Goal: Information Seeking & Learning: Find specific page/section

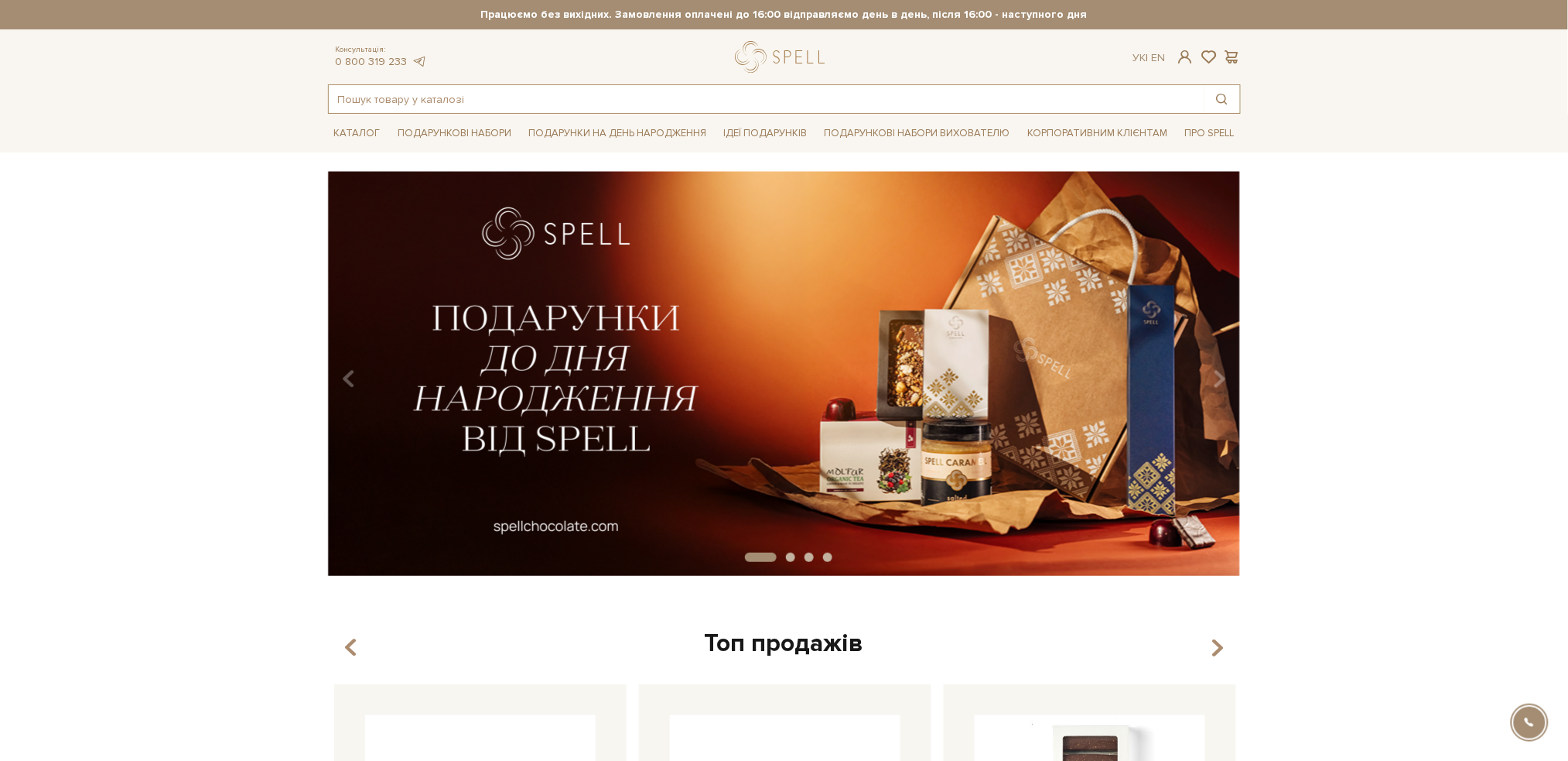
click at [503, 105] on input "text" at bounding box center [767, 98] width 876 height 27
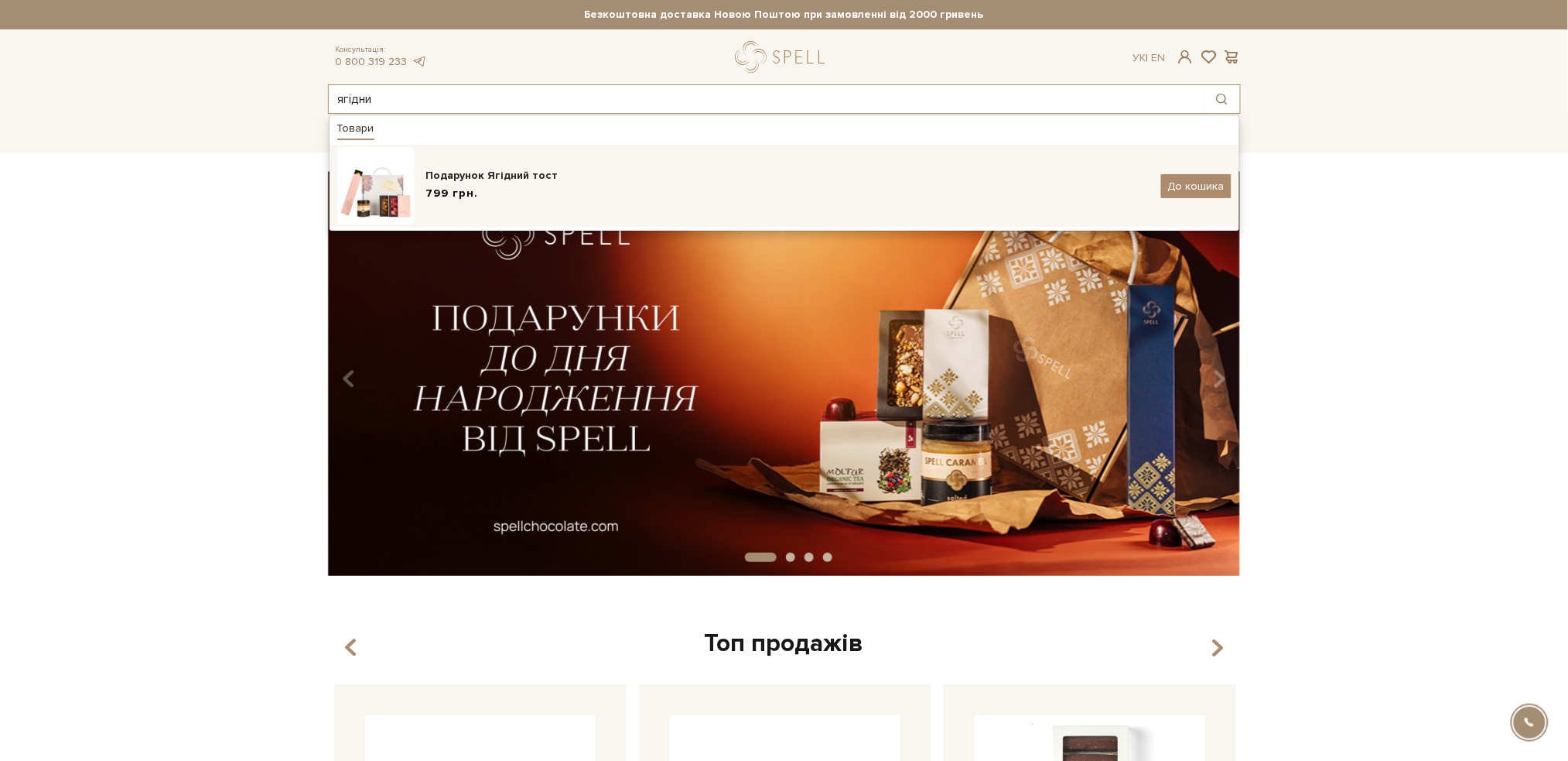
type input "ягідни"
click at [390, 185] on img at bounding box center [376, 186] width 78 height 78
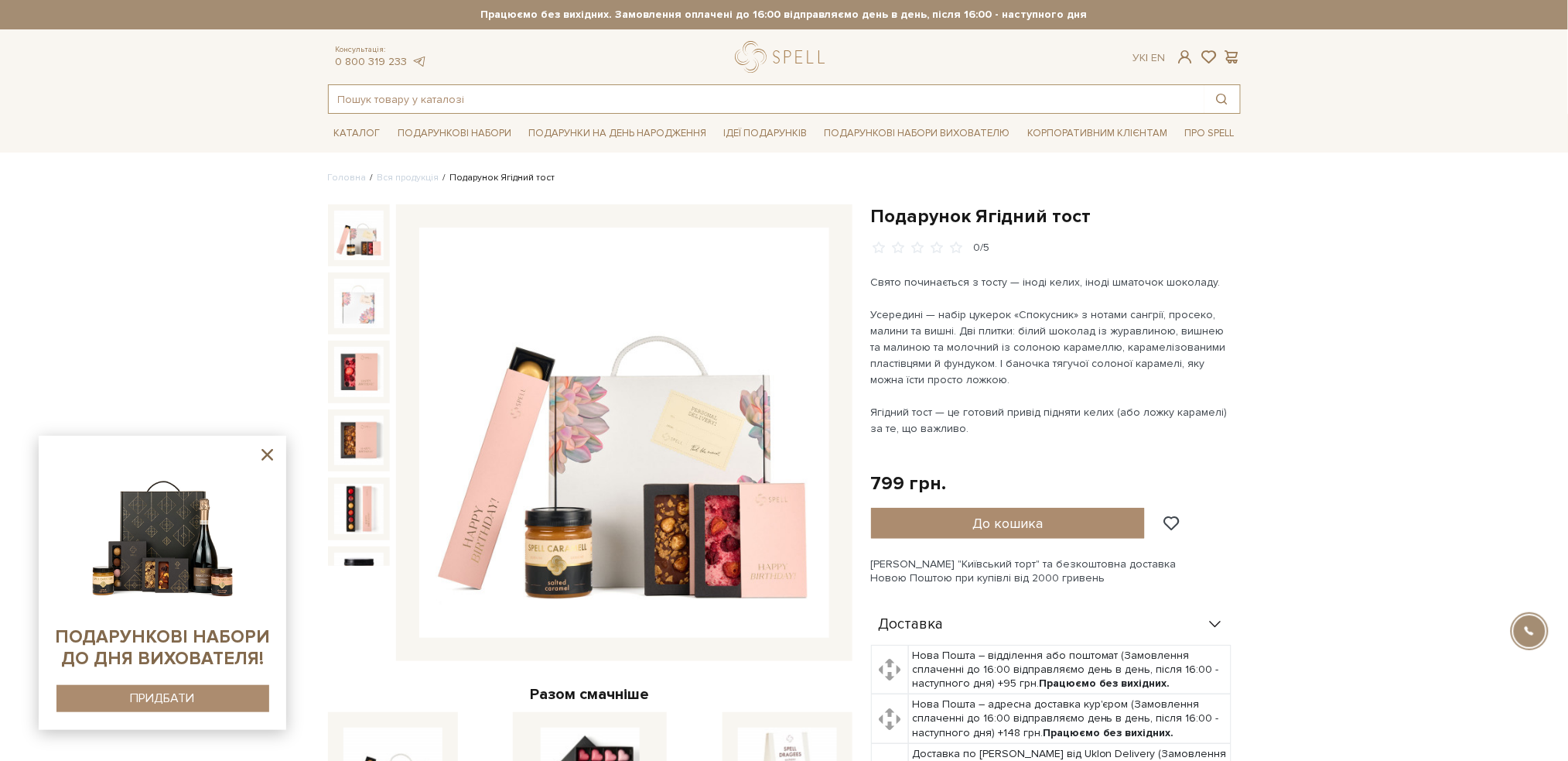
click at [523, 106] on input "text" at bounding box center [767, 98] width 876 height 27
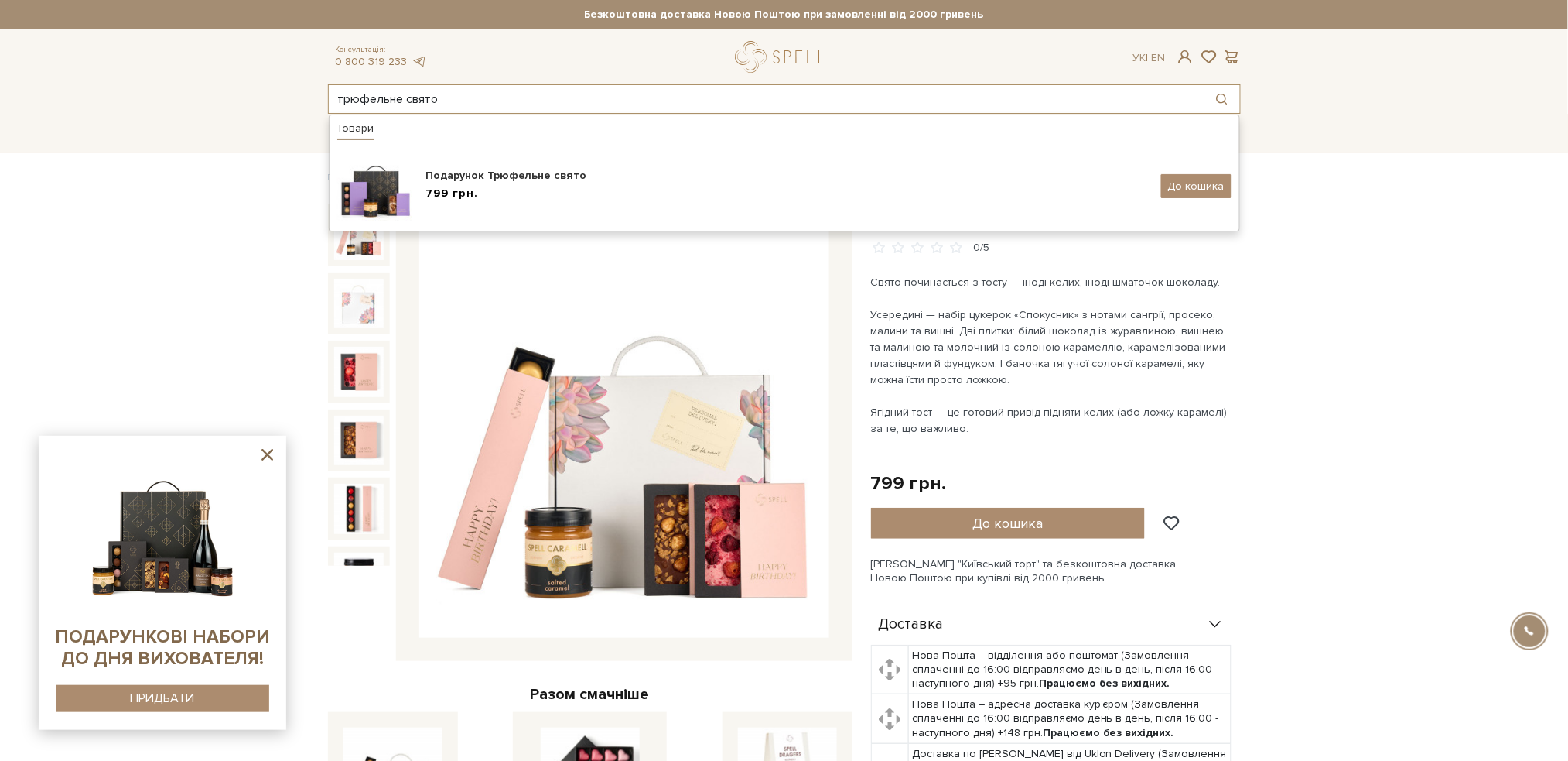
type input "трюфельне свято"
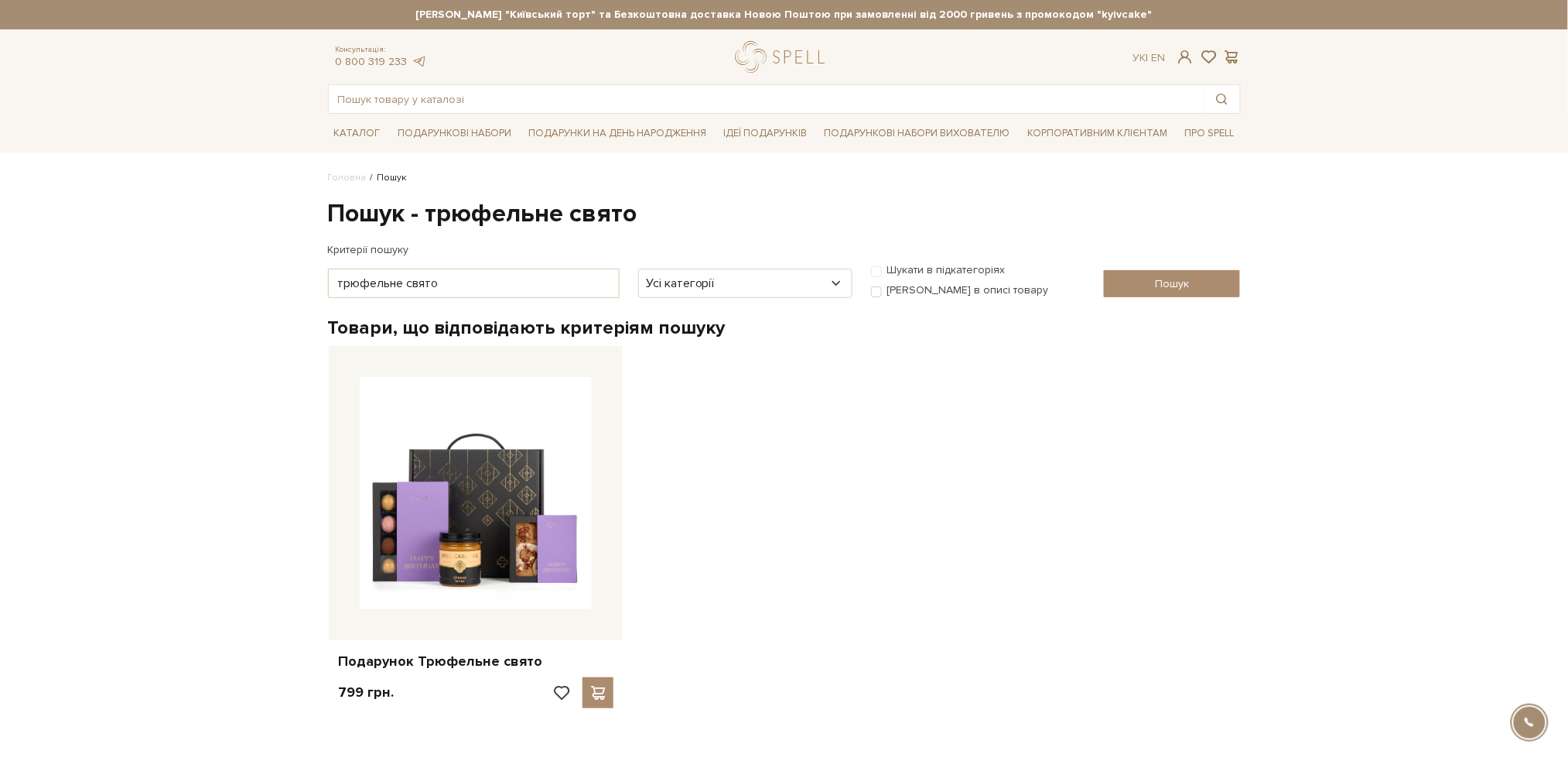
click at [71, 354] on body "Подарункові набори SALE Корпоративним клієнтам Доставка і оплата Консультація: …" at bounding box center [784, 485] width 1568 height 971
